Goal: Transaction & Acquisition: Purchase product/service

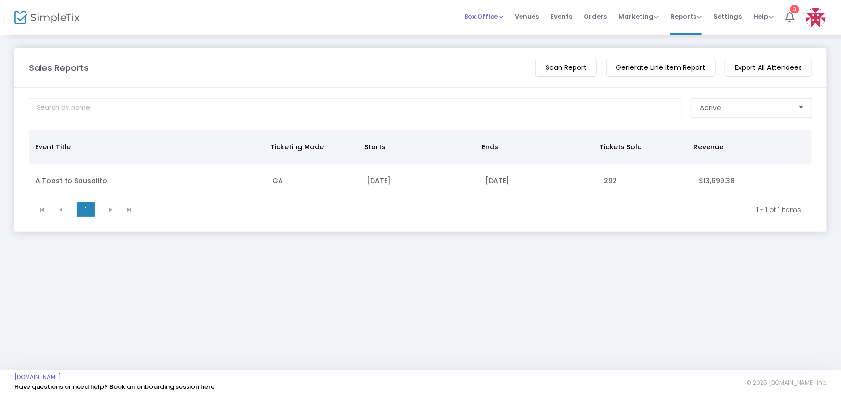
click at [485, 19] on span "Box Office" at bounding box center [483, 16] width 39 height 9
click at [500, 35] on li "Sell Tickets" at bounding box center [498, 32] width 69 height 19
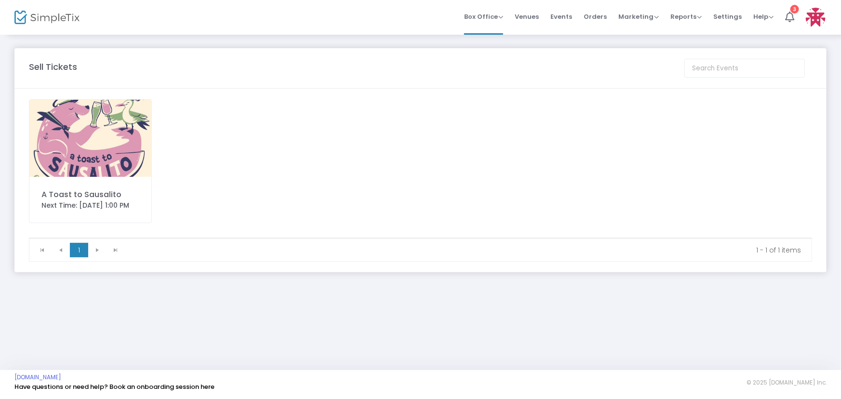
click at [77, 147] on img at bounding box center [90, 138] width 122 height 77
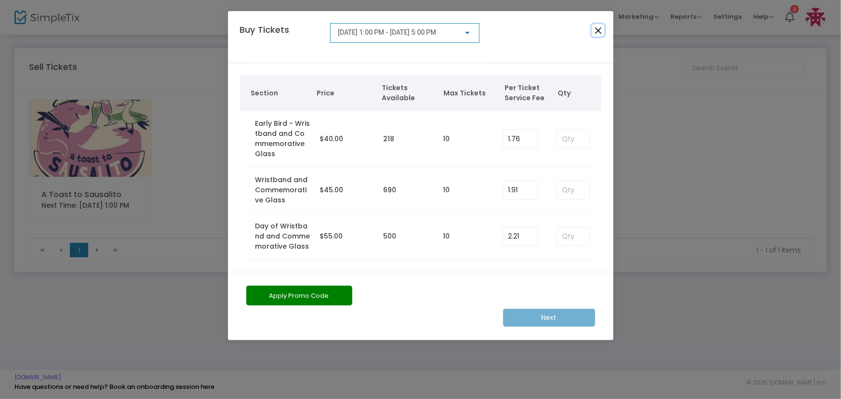
click at [598, 30] on button "Close" at bounding box center [598, 30] width 13 height 13
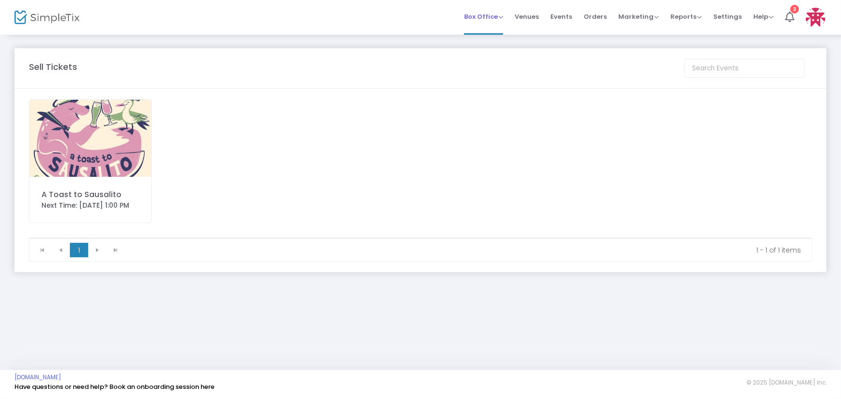
click at [486, 14] on span "Box Office" at bounding box center [483, 16] width 39 height 9
click at [501, 28] on li "Sell Tickets" at bounding box center [498, 32] width 69 height 19
click at [82, 151] on img at bounding box center [90, 138] width 122 height 77
